Goal: Navigation & Orientation: Understand site structure

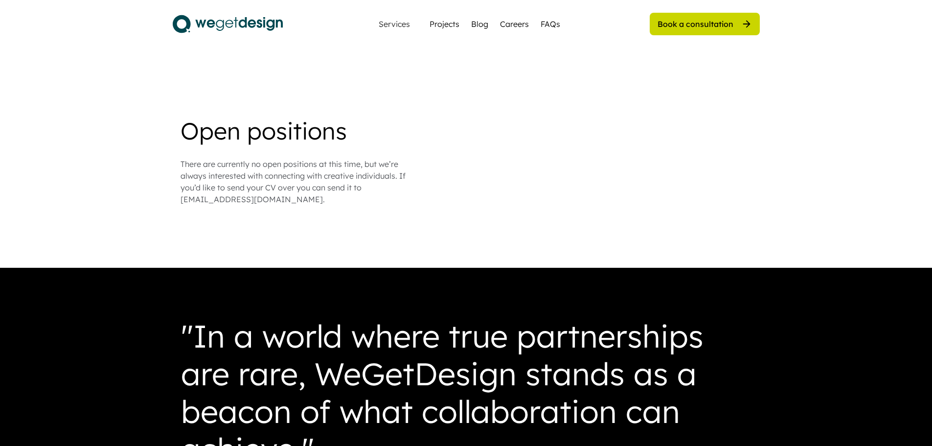
scroll to position [832, 0]
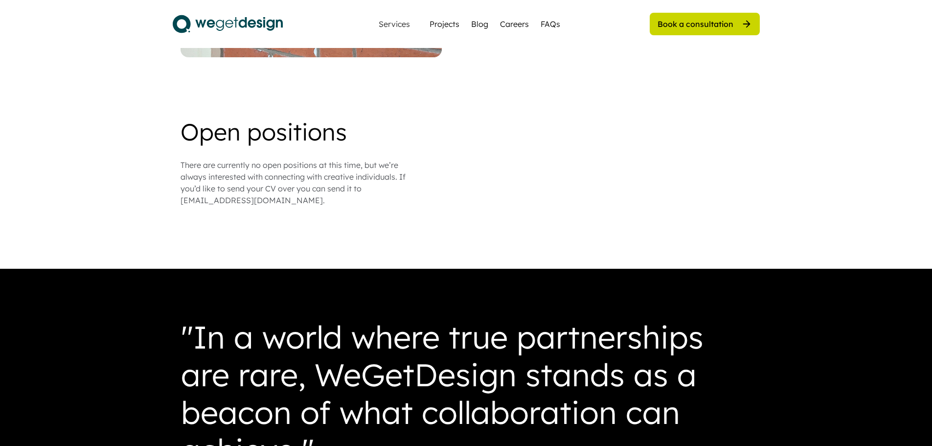
click at [231, 18] on img at bounding box center [228, 24] width 110 height 24
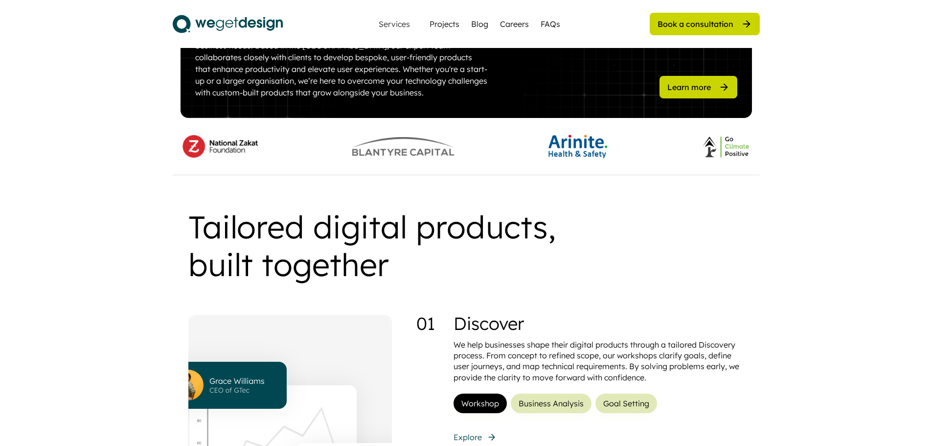
scroll to position [538, 0]
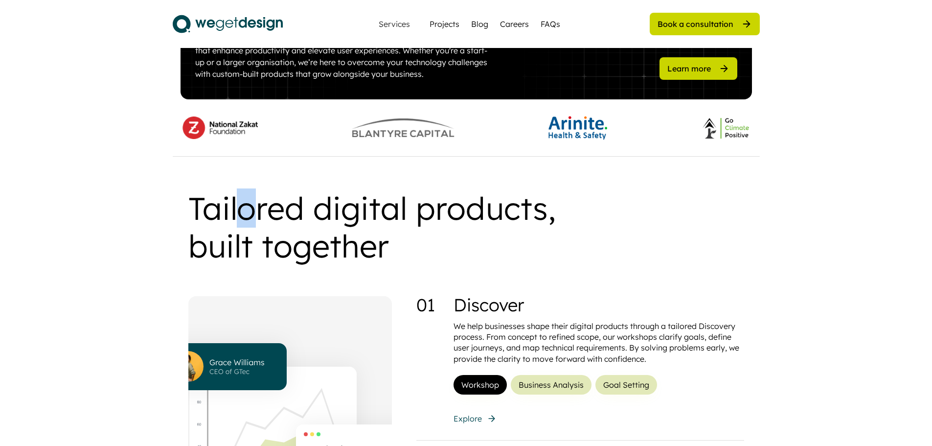
drag, startPoint x: 233, startPoint y: 205, endPoint x: 246, endPoint y: 207, distance: 13.0
click at [246, 207] on div "Tailored digital products, built together" at bounding box center [408, 226] width 441 height 75
click at [227, 206] on div "Tailored digital products, built together" at bounding box center [408, 226] width 441 height 75
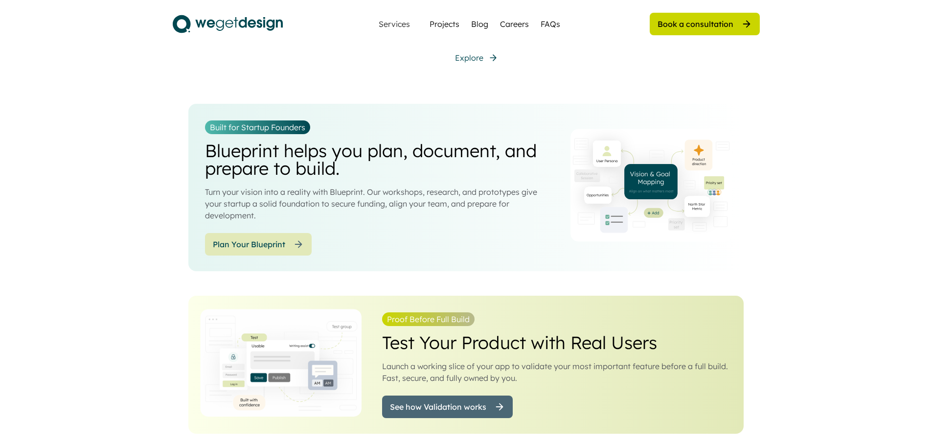
scroll to position [1273, 0]
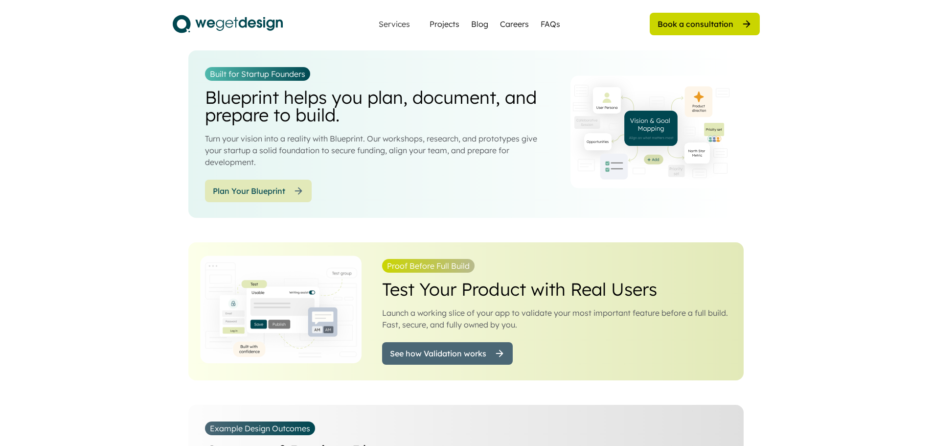
click at [760, 318] on div "Gold Agency Launch Smarter Apps, Faster Low-code development, AI automation, an…" at bounding box center [466, 60] width 932 height 2528
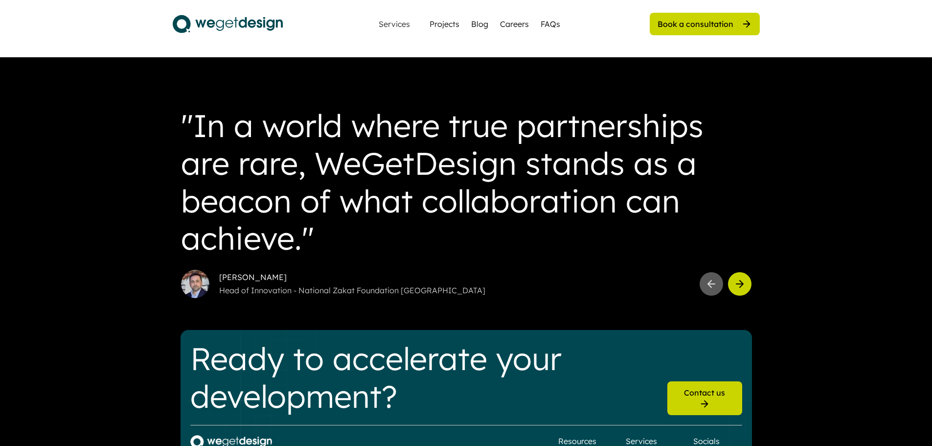
scroll to position [2747, 0]
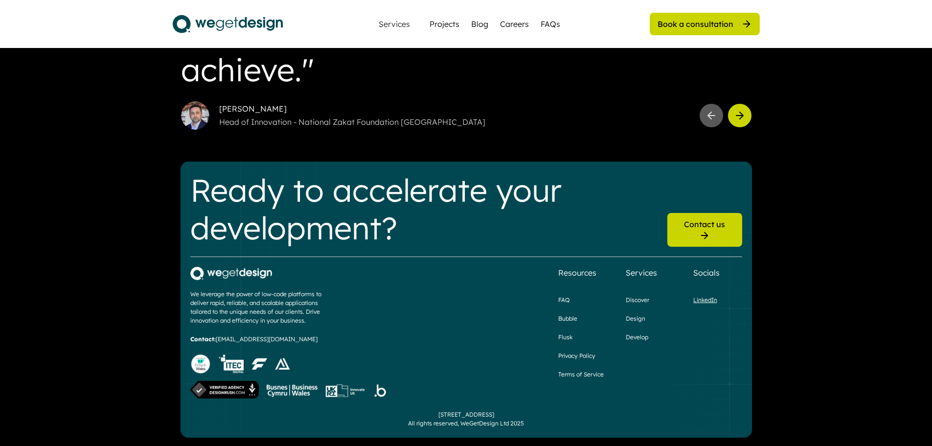
click at [703, 296] on div "LinkedIn" at bounding box center [706, 300] width 24 height 9
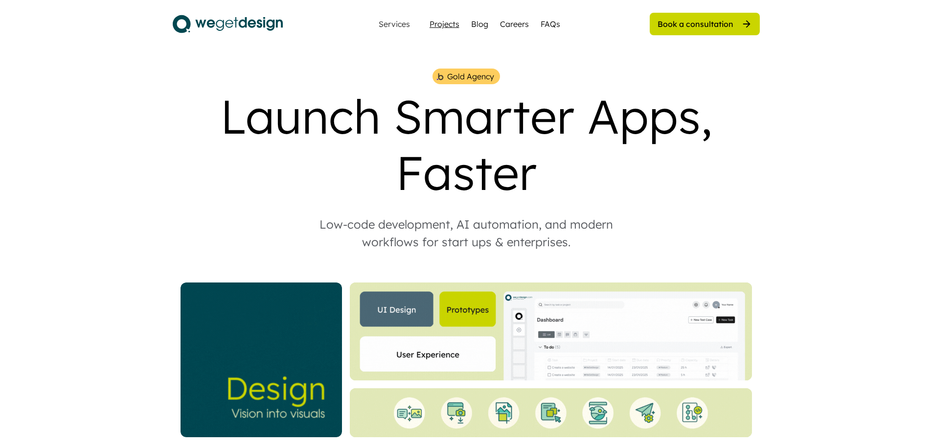
click at [451, 27] on div "Projects" at bounding box center [445, 24] width 30 height 12
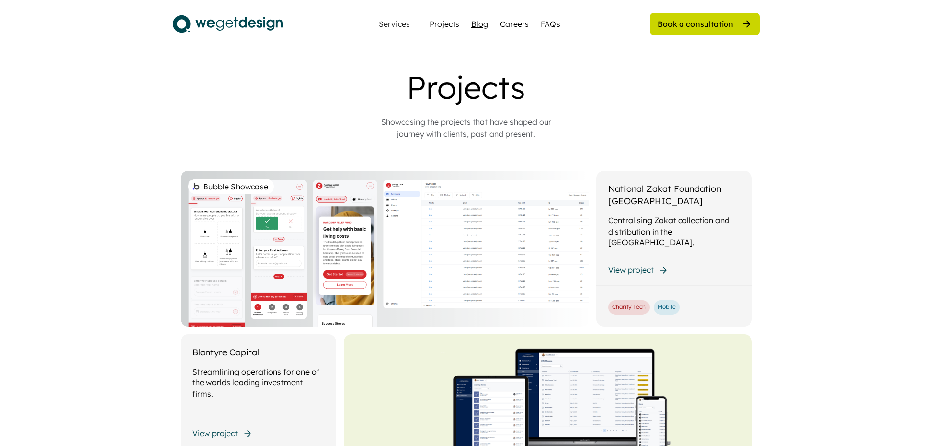
click at [476, 27] on div "Blog" at bounding box center [479, 24] width 17 height 12
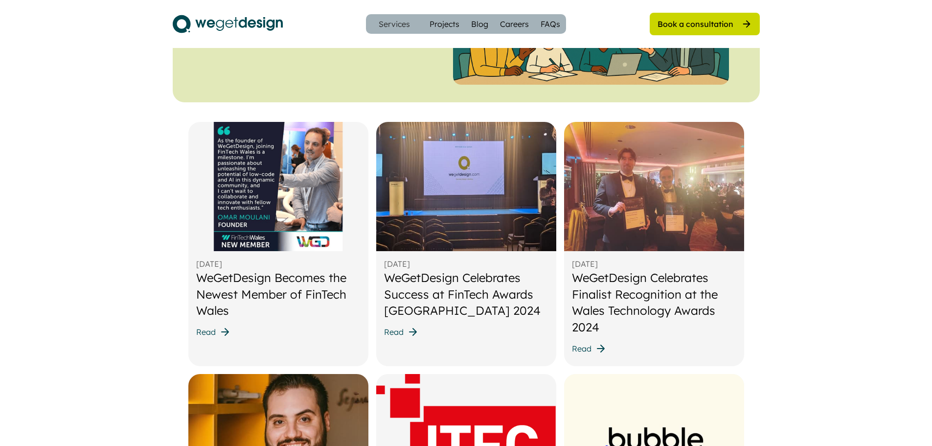
scroll to position [392, 0]
